Goal: Task Accomplishment & Management: Complete application form

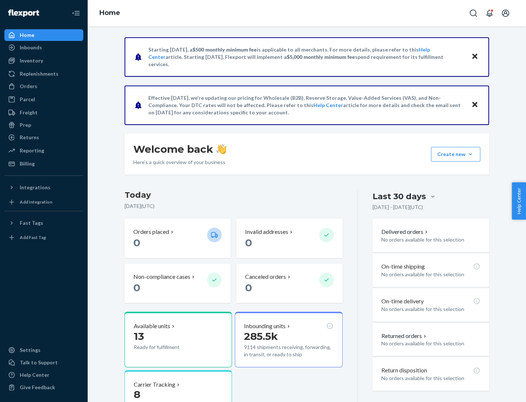
click at [471, 154] on button "Create new Create new inbound Create new order Create new product" at bounding box center [455, 154] width 49 height 15
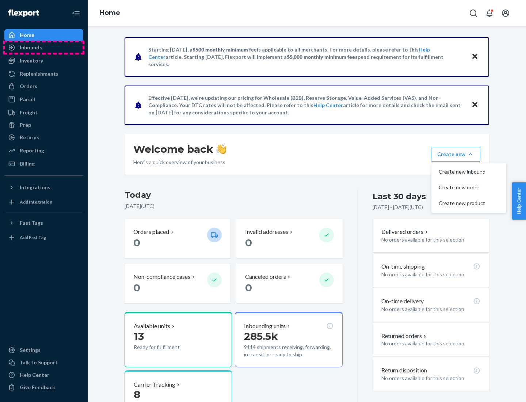
click at [44, 48] on div "Inbounds" at bounding box center [43, 47] width 77 height 10
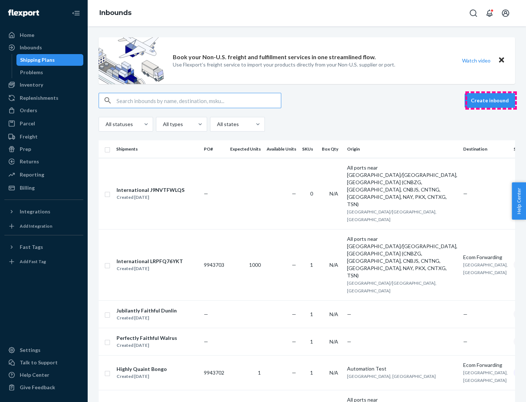
click at [491, 100] on button "Create inbound" at bounding box center [490, 100] width 50 height 15
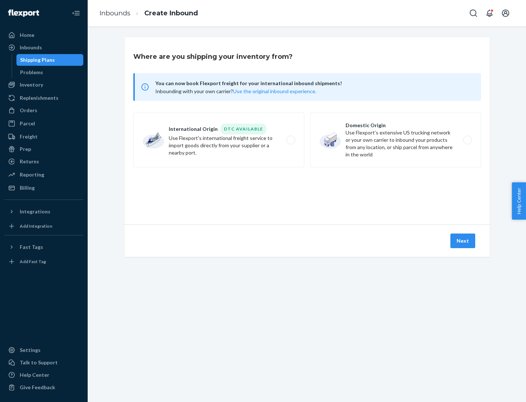
click at [396, 140] on label "Domestic Origin Use Flexport’s extensive US trucking network or your own carrie…" at bounding box center [395, 140] width 171 height 55
click at [467, 140] on input "Domestic Origin Use Flexport’s extensive US trucking network or your own carrie…" at bounding box center [469, 140] width 5 height 5
radio input "true"
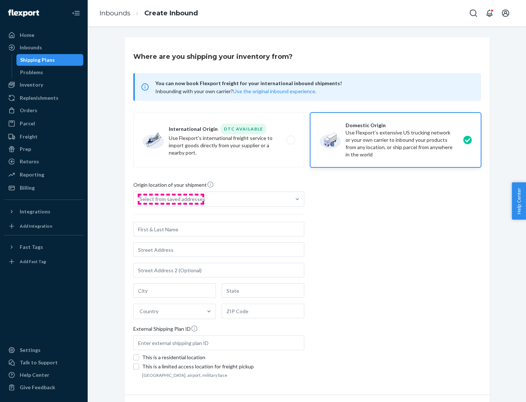
click at [171, 199] on div "Select from saved addresses" at bounding box center [173, 198] width 66 height 7
click at [140, 199] on input "Select from saved addresses" at bounding box center [140, 198] width 1 height 7
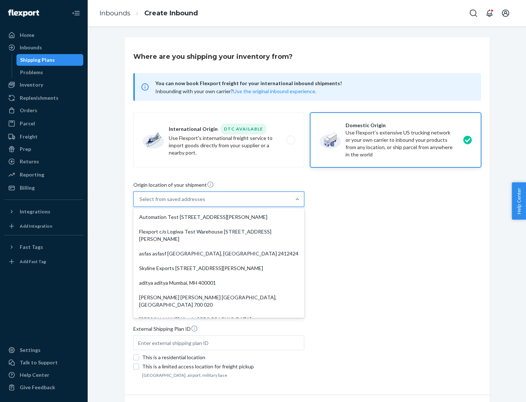
scroll to position [3, 0]
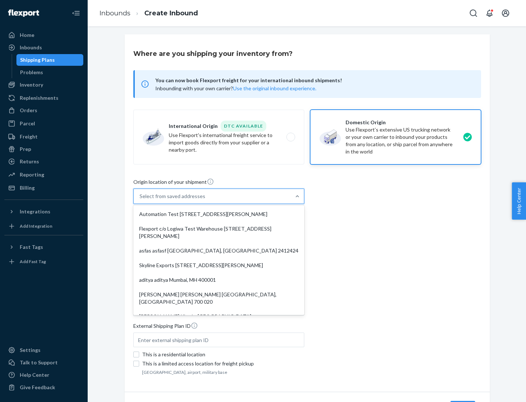
click at [219, 214] on div "Automation Test [STREET_ADDRESS][PERSON_NAME]" at bounding box center [219, 214] width 168 height 15
click at [140, 200] on input "option Automation Test [STREET_ADDRESS][PERSON_NAME]. 9 results available. Use …" at bounding box center [140, 196] width 1 height 7
type input "Automation Test"
type input "9th Floor"
type input "[GEOGRAPHIC_DATA]"
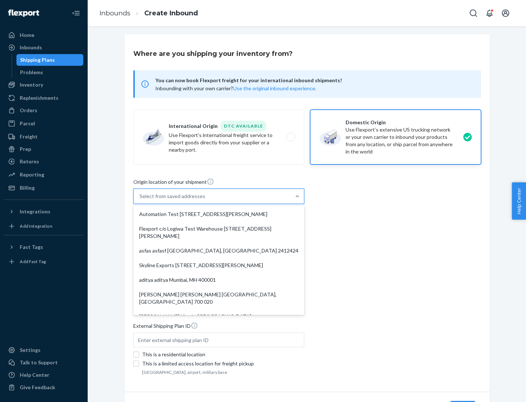
type input "CA"
type input "94104"
type input "[STREET_ADDRESS][PERSON_NAME]"
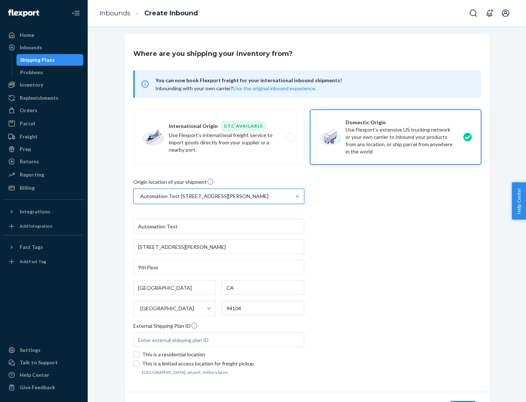
scroll to position [43, 0]
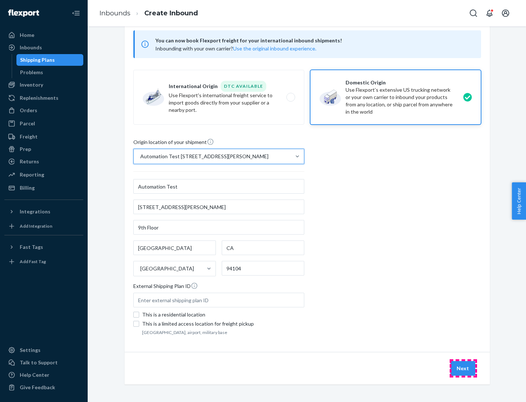
click at [463, 368] on button "Next" at bounding box center [463, 368] width 25 height 15
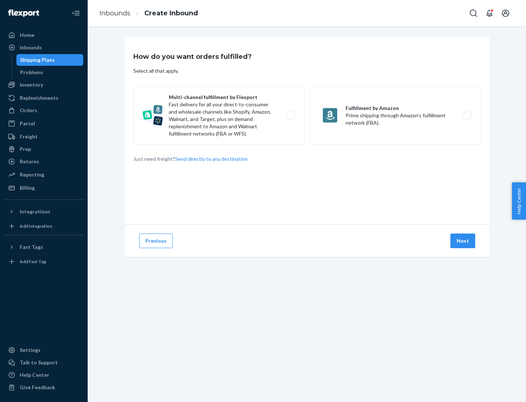
click at [219, 115] on label "Multi-channel fulfillment by Flexport Fast delivery for all your direct-to-cons…" at bounding box center [218, 115] width 171 height 58
click at [290, 115] on input "Multi-channel fulfillment by Flexport Fast delivery for all your direct-to-cons…" at bounding box center [292, 115] width 5 height 5
radio input "true"
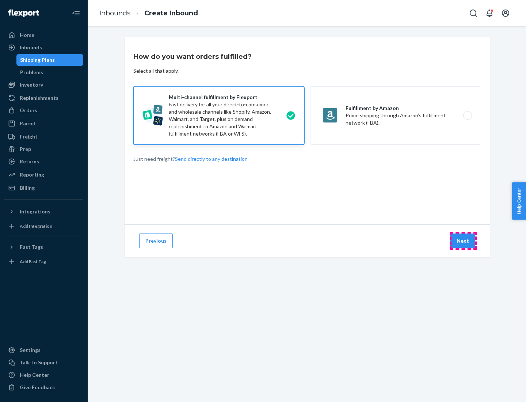
click at [463, 241] on button "Next" at bounding box center [463, 240] width 25 height 15
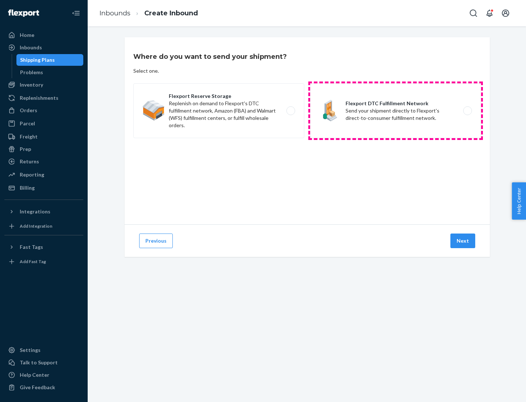
click at [396, 111] on label "Flexport DTC Fulfillment Network Send your shipment directly to Flexport's dire…" at bounding box center [395, 110] width 171 height 55
click at [467, 111] on input "Flexport DTC Fulfillment Network Send your shipment directly to Flexport's dire…" at bounding box center [469, 111] width 5 height 5
radio input "true"
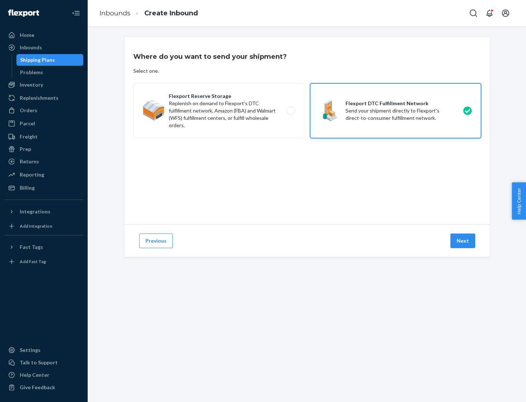
click at [463, 241] on button "Next" at bounding box center [463, 240] width 25 height 15
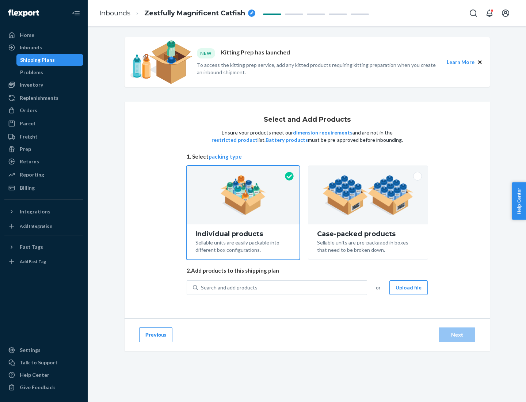
click at [368, 195] on img at bounding box center [368, 195] width 91 height 40
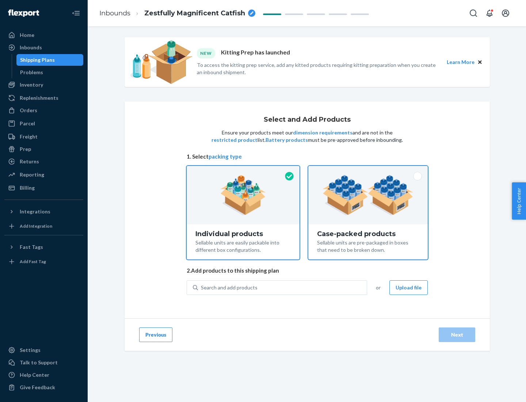
click at [368, 171] on input "Case-packed products Sellable units are pre-packaged in boxes that need to be b…" at bounding box center [368, 168] width 5 height 5
radio input "true"
radio input "false"
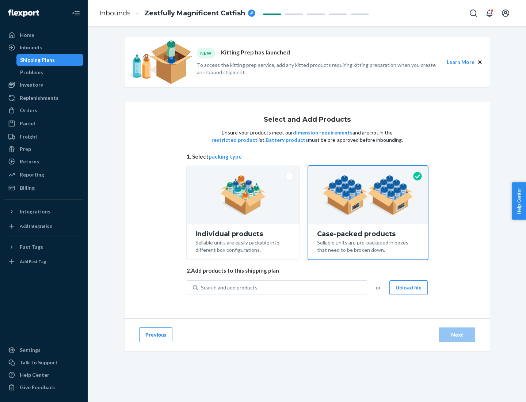
click at [283, 287] on div "Search and add products" at bounding box center [282, 287] width 169 height 13
click at [202, 287] on input "Search and add products" at bounding box center [201, 287] width 1 height 7
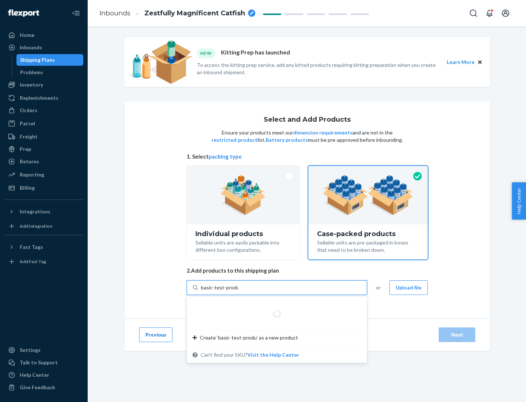
type input "basic-test-product-1"
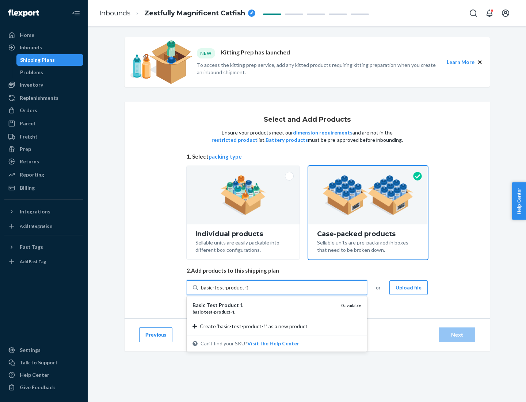
click at [264, 312] on div "basic - test - product - 1" at bounding box center [264, 312] width 143 height 6
click at [248, 291] on input "basic-test-product-1" at bounding box center [224, 287] width 47 height 7
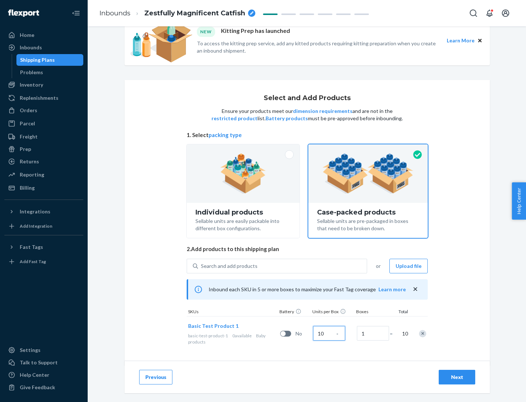
scroll to position [26, 0]
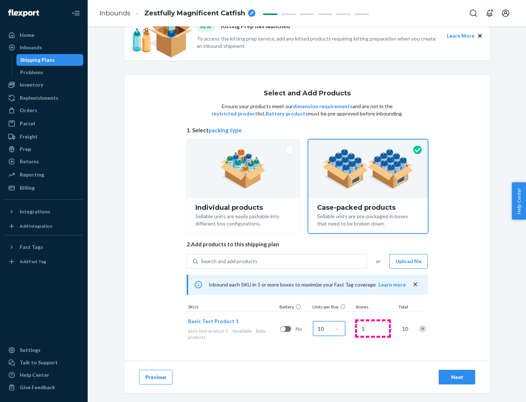
type input "10"
type input "7"
click at [457, 377] on div "Next" at bounding box center [457, 376] width 24 height 7
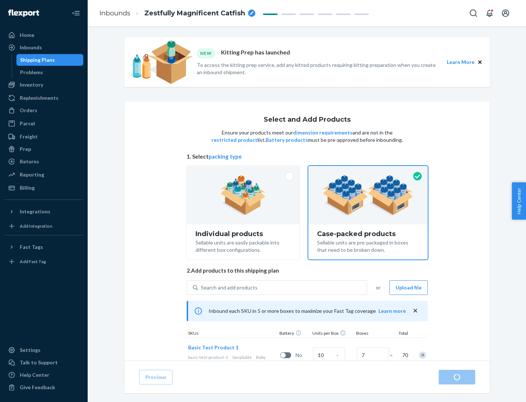
radio input "true"
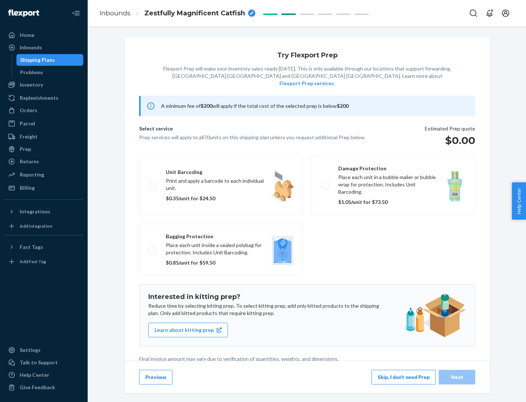
scroll to position [2, 0]
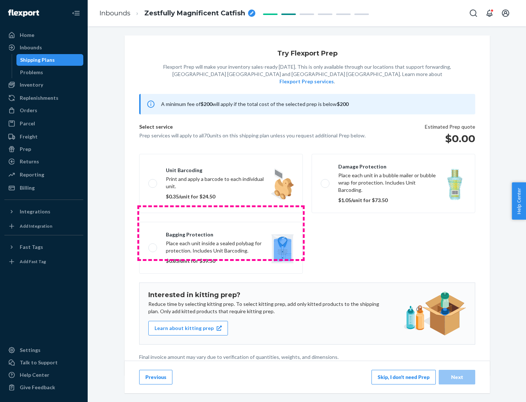
click at [221, 233] on label "Bagging protection Place each unit inside a sealed polybag for protection. Incl…" at bounding box center [221, 248] width 164 height 52
click at [153, 245] on input "Bagging protection Place each unit inside a sealed polybag for protection. Incl…" at bounding box center [150, 247] width 5 height 5
checkbox input "true"
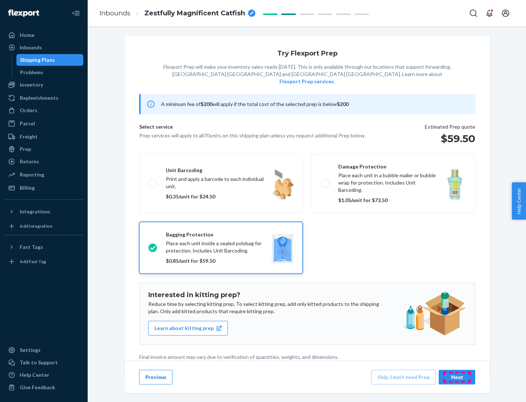
click at [457, 377] on div "Next" at bounding box center [457, 376] width 24 height 7
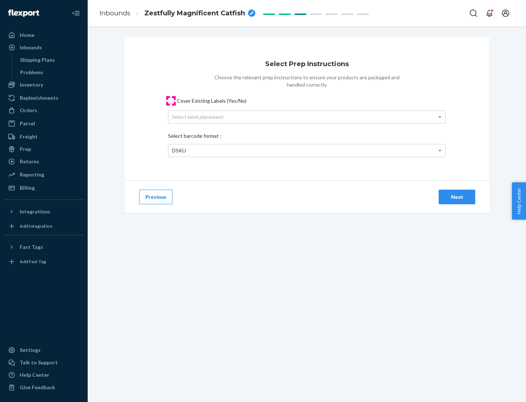
click at [171, 100] on input "Cover Existing Labels (Yes/No)" at bounding box center [171, 101] width 6 height 6
checkbox input "true"
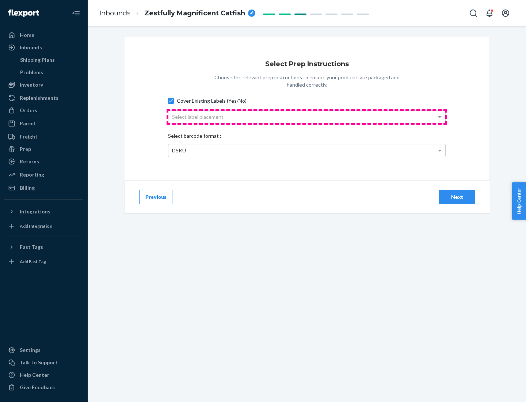
click at [307, 117] on div "Select label placement" at bounding box center [306, 117] width 277 height 12
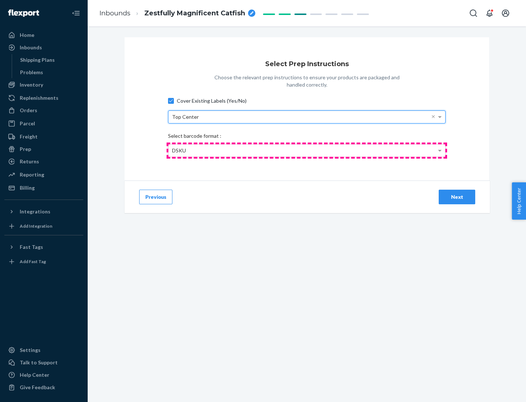
click at [307, 150] on div "DSKU" at bounding box center [306, 150] width 277 height 12
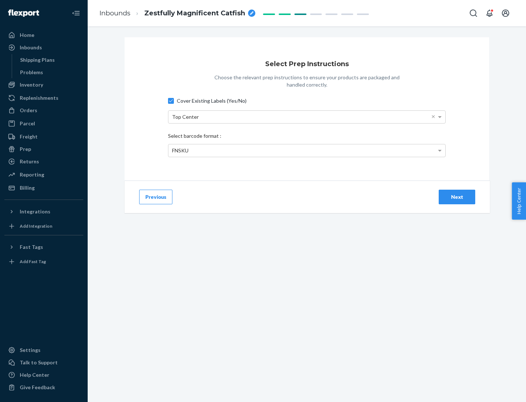
click at [457, 197] on div "Next" at bounding box center [457, 196] width 24 height 7
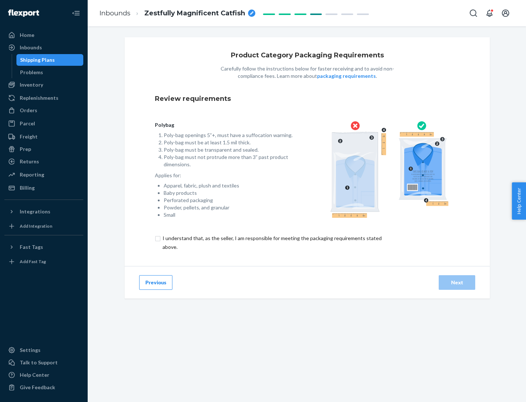
click at [271, 242] on input "checkbox" at bounding box center [276, 243] width 243 height 18
checkbox input "true"
click at [457, 282] on div "Next" at bounding box center [457, 282] width 24 height 7
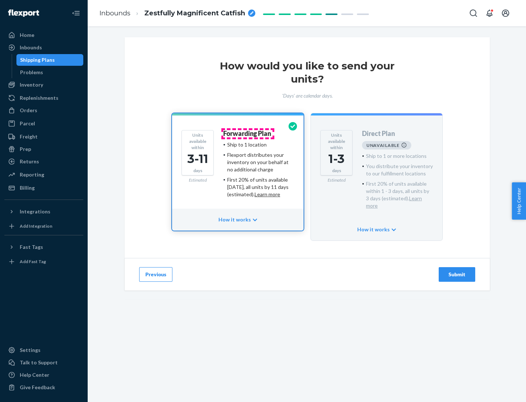
click at [248, 133] on h4 "Forwarding Plan" at bounding box center [247, 133] width 48 height 7
click at [457, 271] on div "Submit" at bounding box center [457, 274] width 24 height 7
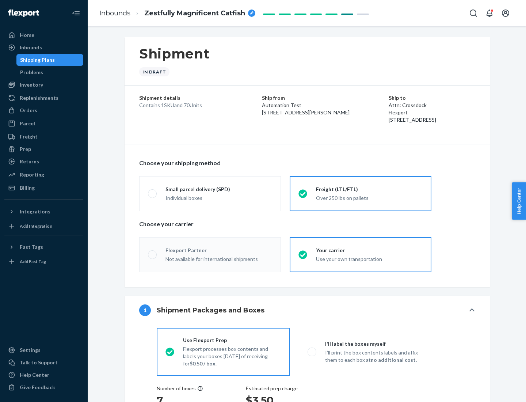
radio input "true"
radio input "false"
radio input "true"
radio input "false"
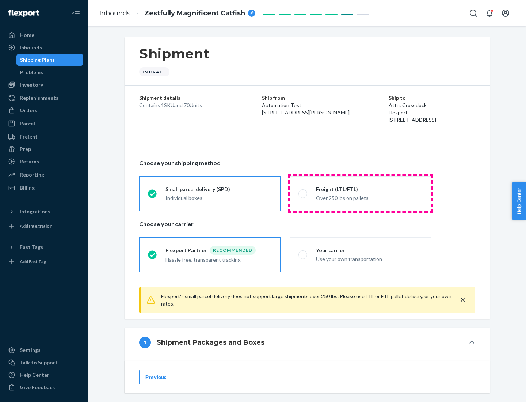
click at [361, 193] on div "Over 250 lbs on pallets" at bounding box center [369, 197] width 107 height 9
click at [303, 193] on input "Freight (LTL/FTL) Over 250 lbs on pallets" at bounding box center [301, 193] width 5 height 5
radio input "true"
radio input "false"
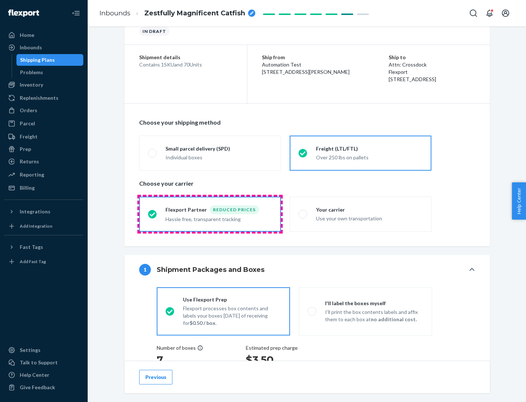
click at [210, 214] on div "Hassle free, transparent tracking" at bounding box center [219, 218] width 107 height 9
click at [153, 214] on input "Flexport Partner Reduced prices Hassle free, transparent tracking" at bounding box center [150, 214] width 5 height 5
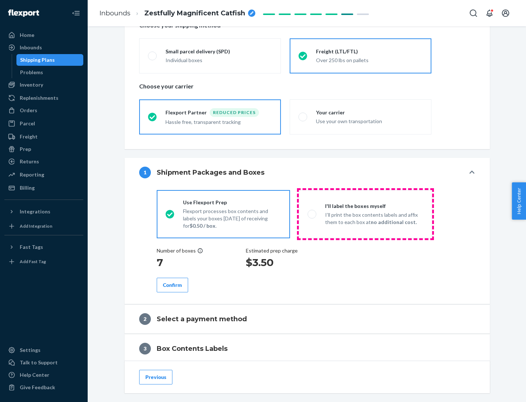
click at [365, 214] on p "I’ll print the box contents labels and affix them to each box at no additional …" at bounding box center [374, 218] width 98 height 15
click at [312, 214] on input "I'll label the boxes myself I’ll print the box contents labels and affix them t…" at bounding box center [310, 214] width 5 height 5
radio input "true"
radio input "false"
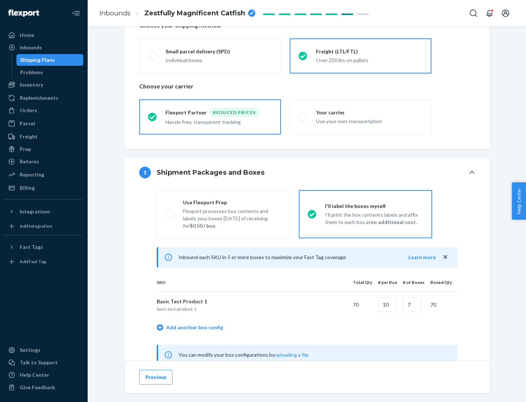
scroll to position [228, 0]
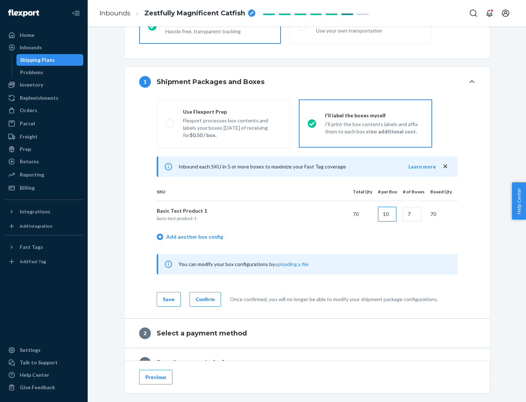
type input "10"
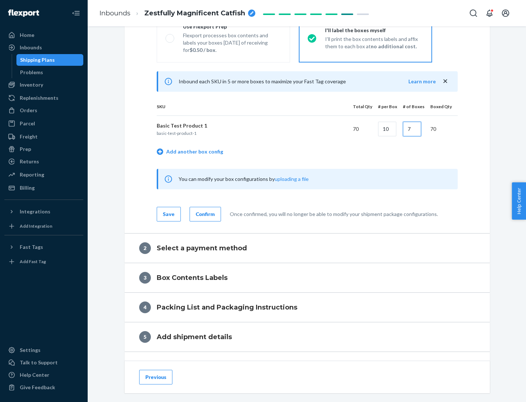
type input "7"
click at [204, 214] on div "Confirm" at bounding box center [205, 213] width 19 height 7
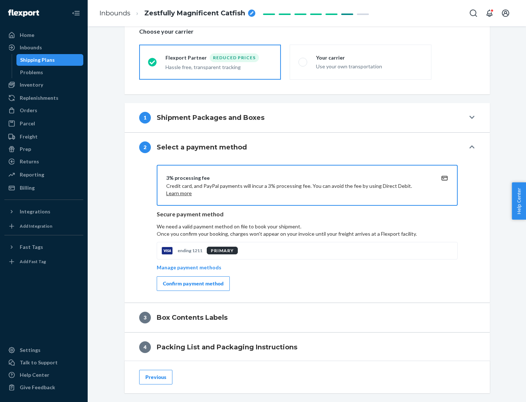
scroll to position [262, 0]
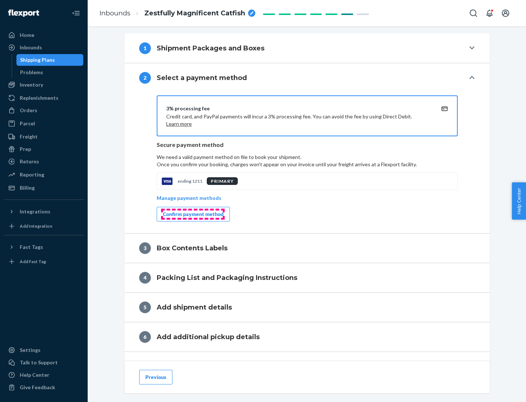
click at [193, 214] on div "Confirm payment method" at bounding box center [193, 213] width 61 height 7
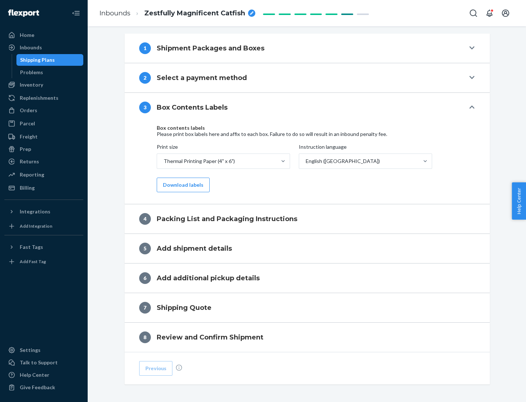
scroll to position [233, 0]
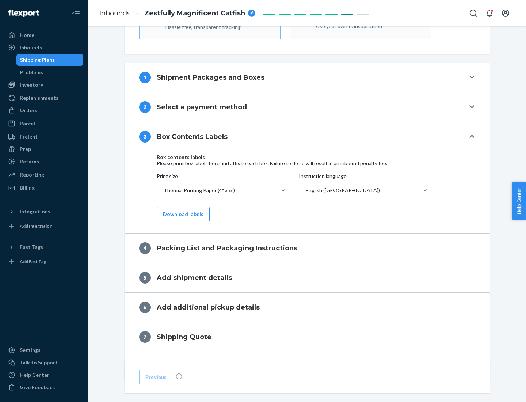
click at [182, 214] on button "Download labels" at bounding box center [183, 214] width 53 height 15
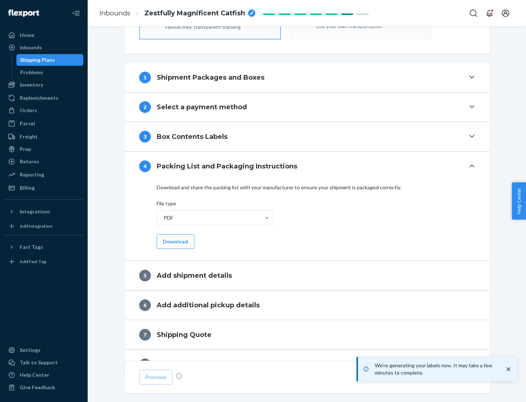
scroll to position [260, 0]
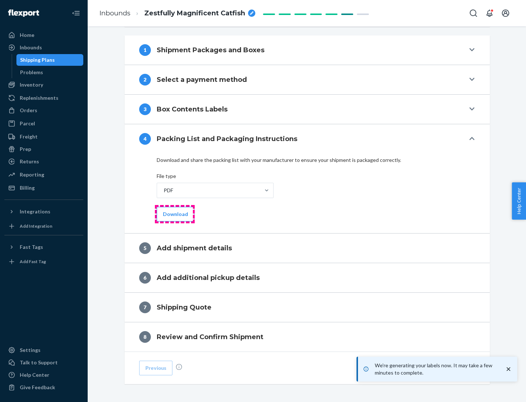
click at [175, 214] on button "Download" at bounding box center [176, 214] width 38 height 15
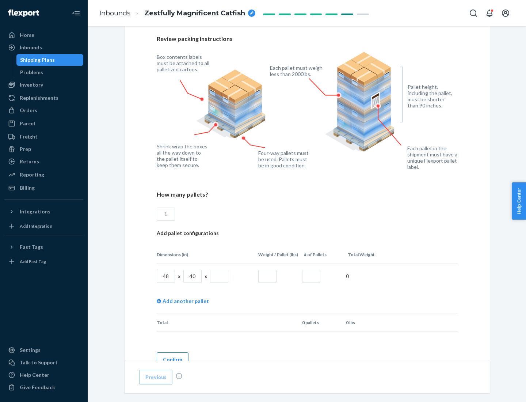
scroll to position [531, 0]
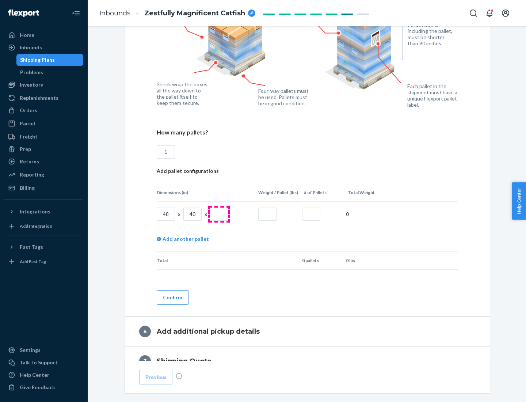
type input "1"
type input "40"
type input "200"
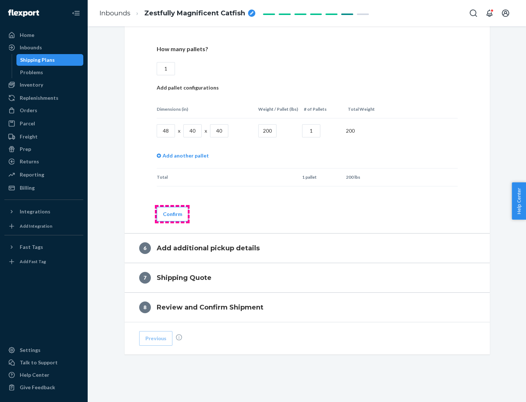
type input "1"
click at [172, 214] on button "Confirm" at bounding box center [173, 214] width 32 height 15
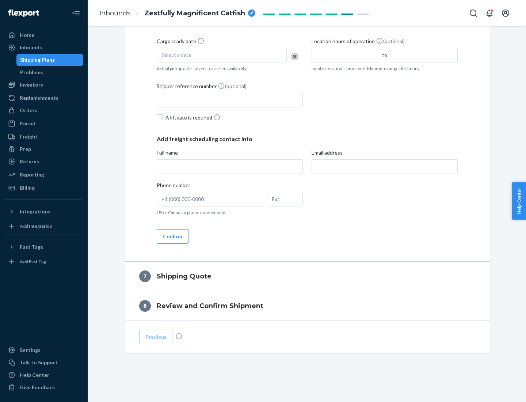
scroll to position [280, 0]
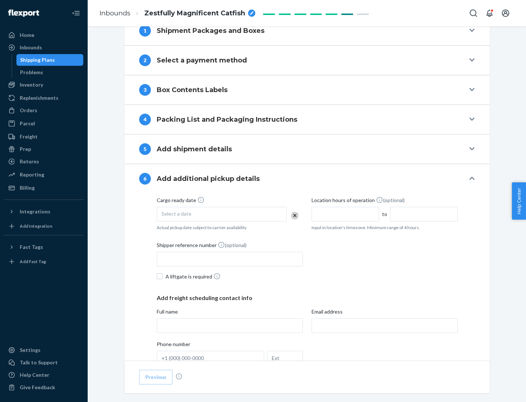
click at [222, 214] on div "Select a date" at bounding box center [222, 214] width 130 height 15
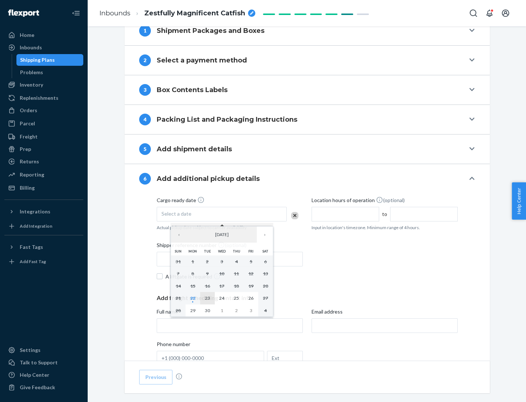
click at [207, 298] on abbr "23" at bounding box center [207, 297] width 5 height 5
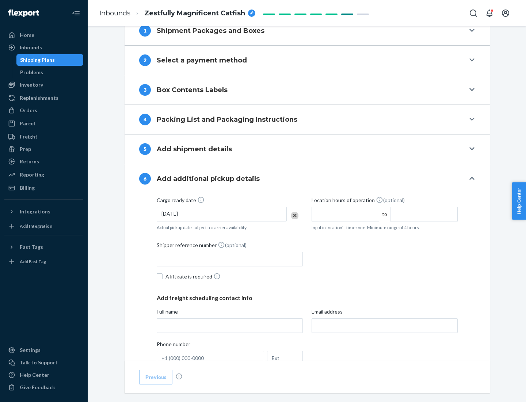
scroll to position [391, 0]
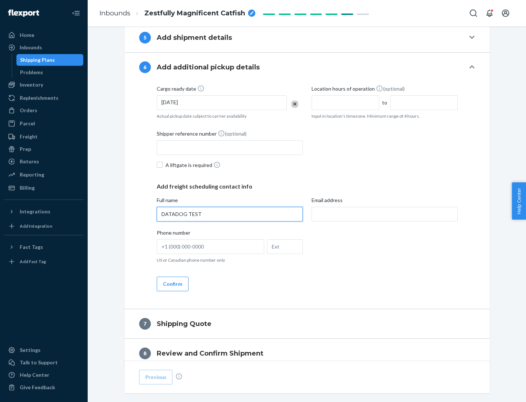
type input "DATADOG TEST"
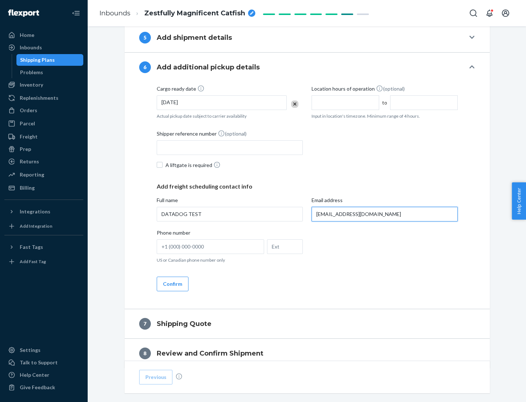
scroll to position [424, 0]
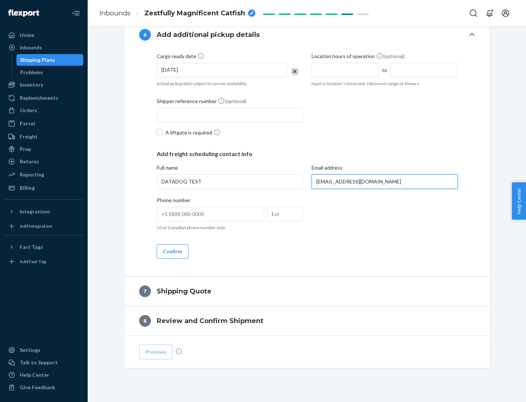
type input "[EMAIL_ADDRESS][DOMAIN_NAME]"
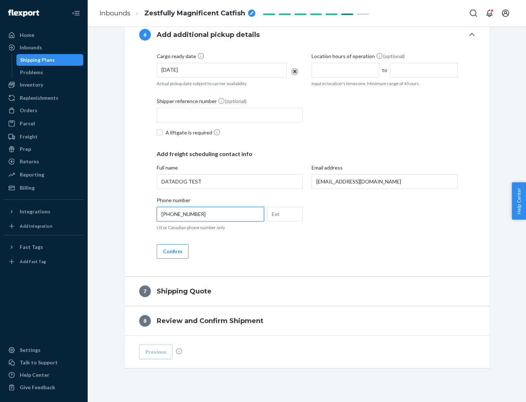
scroll to position [438, 0]
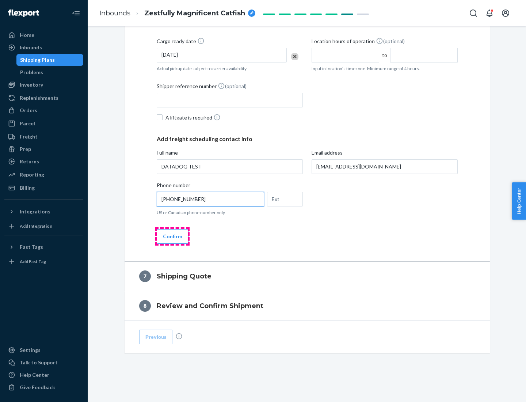
type input "[PHONE_NUMBER]"
click at [172, 236] on button "Confirm" at bounding box center [173, 236] width 32 height 15
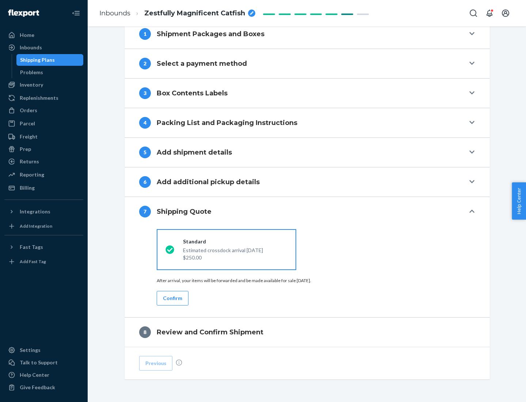
scroll to position [303, 0]
